Goal: Information Seeking & Learning: Learn about a topic

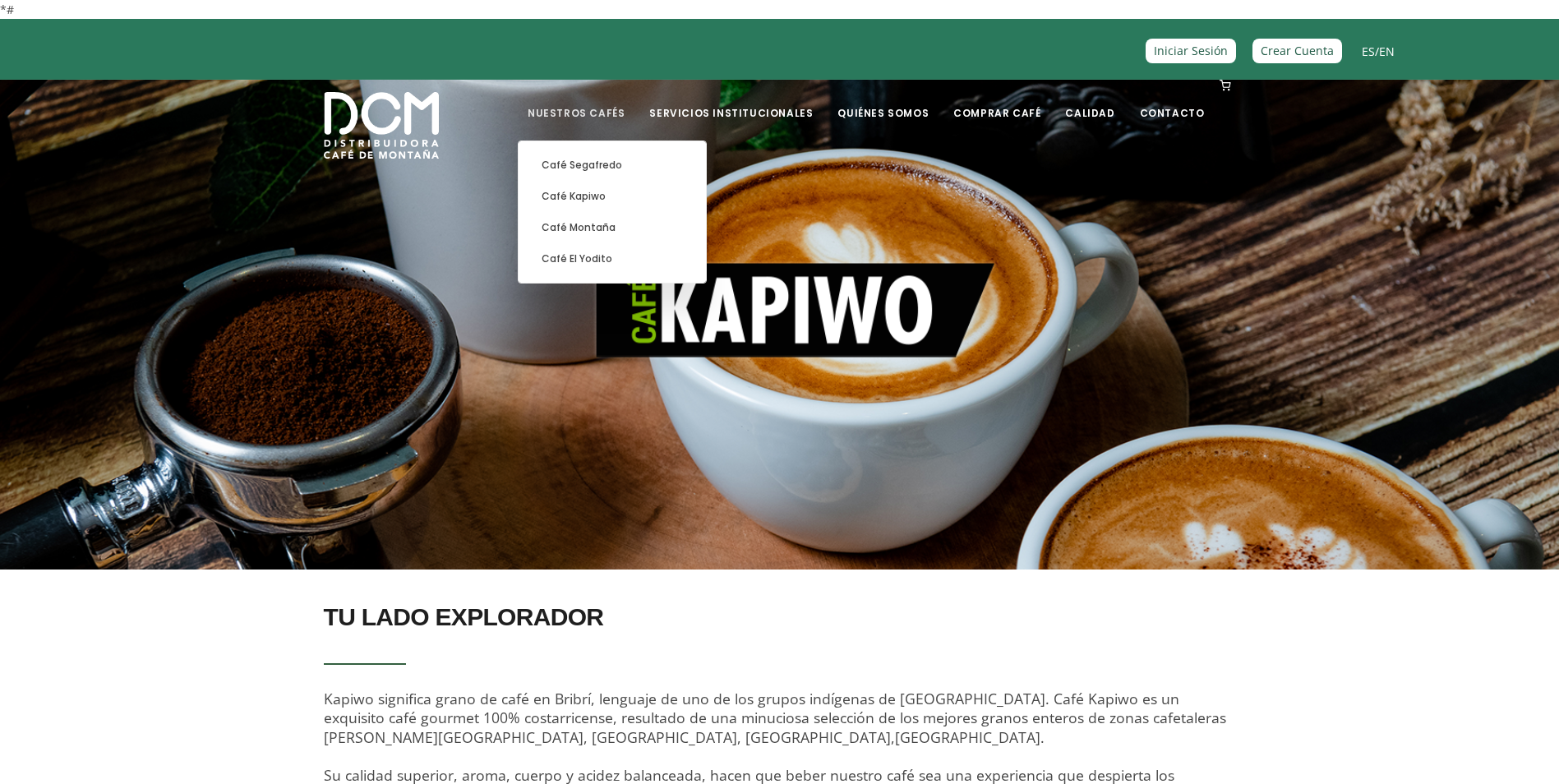
click at [632, 114] on link "Nuestros Cafés" at bounding box center [576, 101] width 117 height 39
click at [627, 230] on link "Café Montaña" at bounding box center [612, 227] width 171 height 31
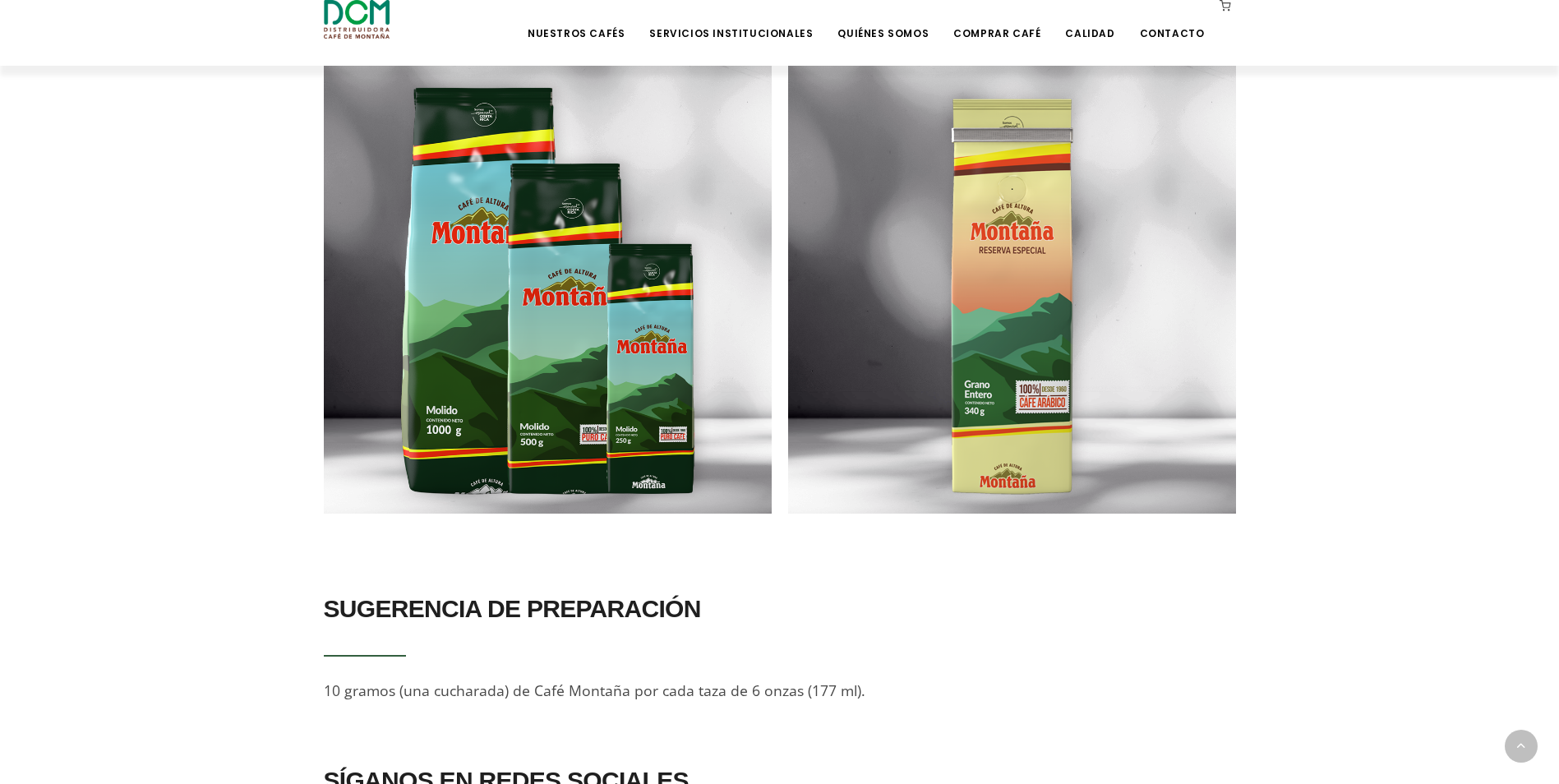
scroll to position [858, 0]
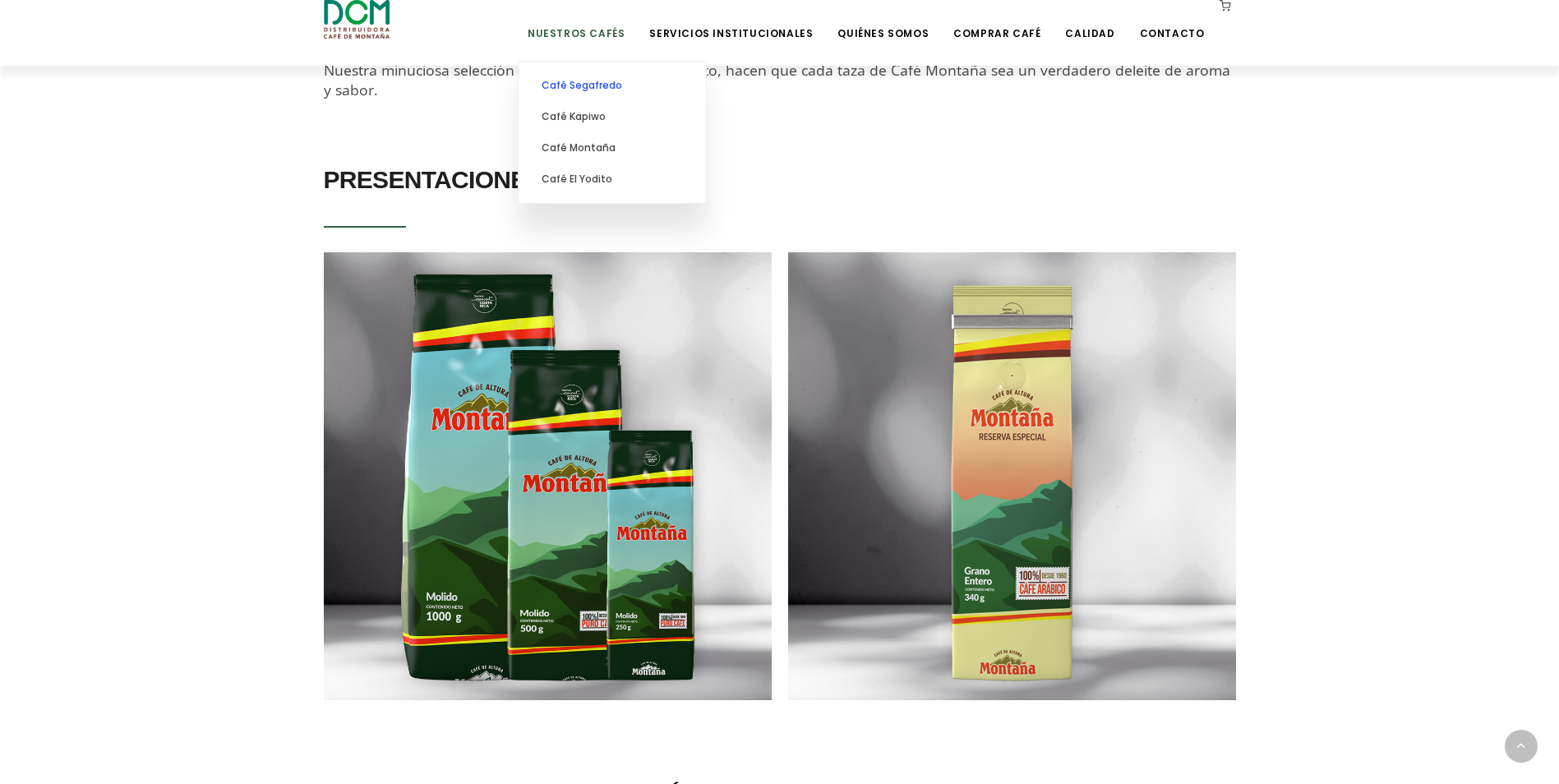
click at [636, 87] on link "Café Segafredo" at bounding box center [612, 85] width 171 height 31
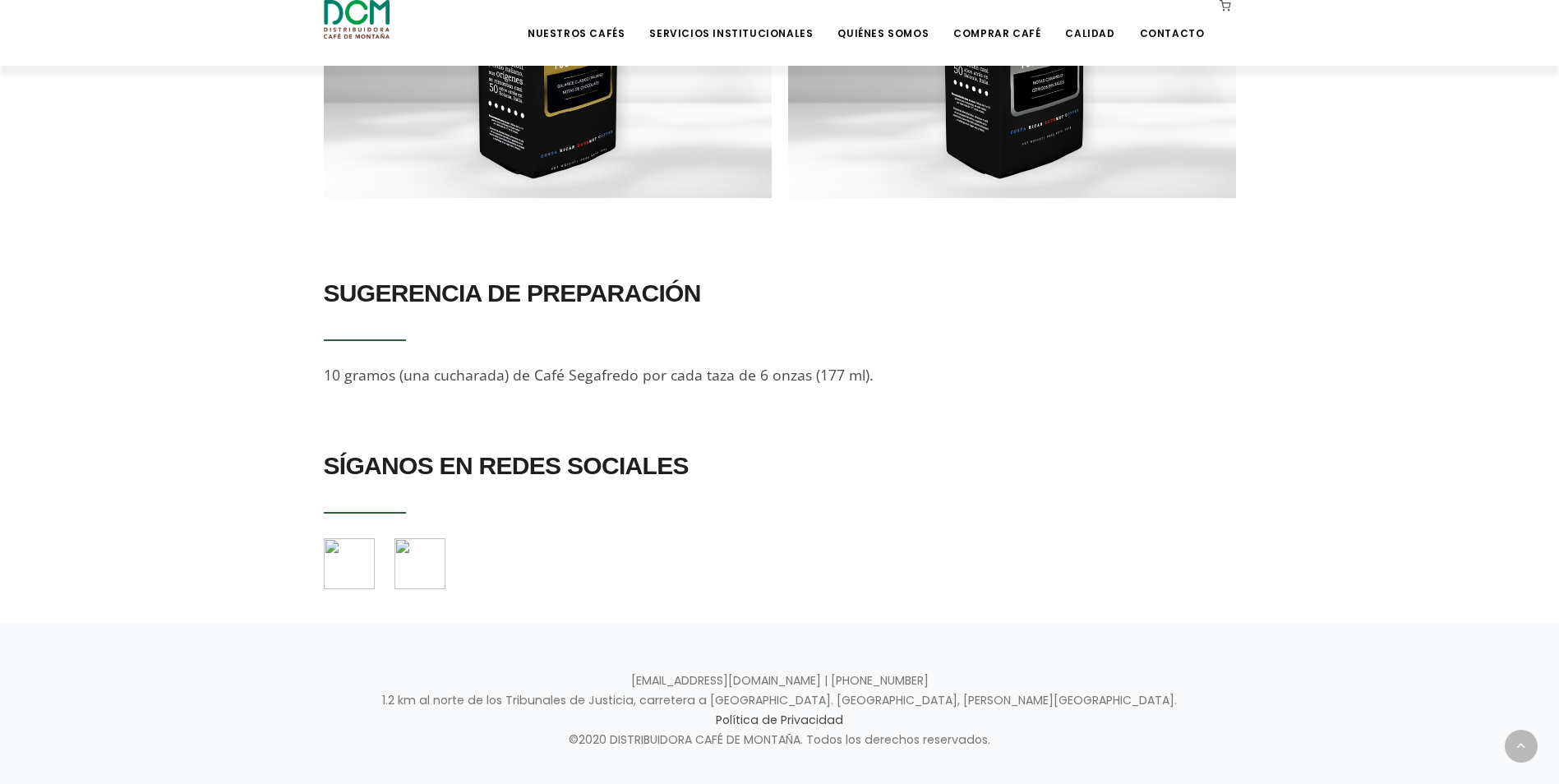
scroll to position [1725, 0]
